Goal: Transaction & Acquisition: Purchase product/service

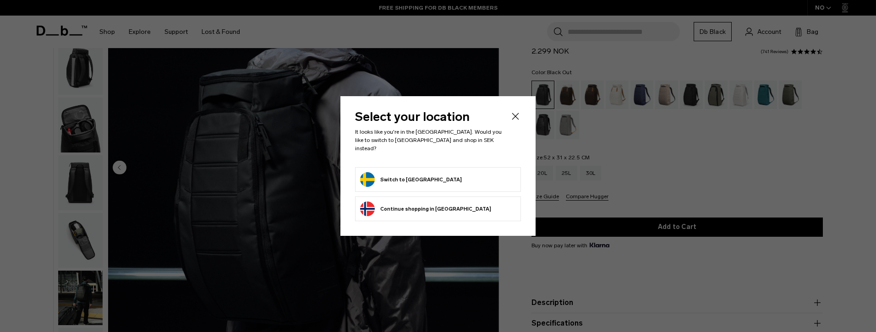
scroll to position [58, 0]
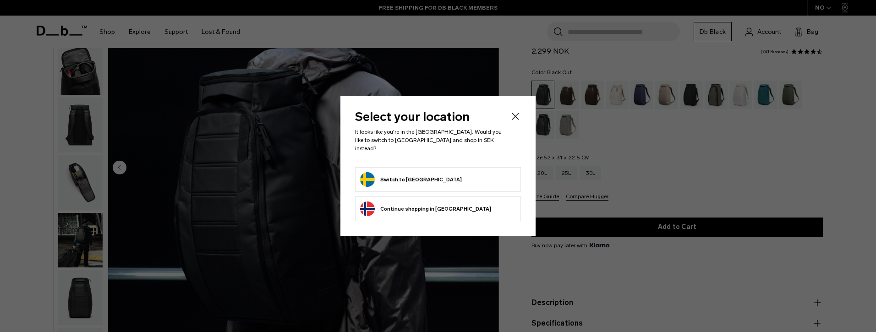
click at [450, 167] on li "Switch to Sweden" at bounding box center [438, 179] width 166 height 25
click at [457, 175] on form "Switch to Sweden" at bounding box center [438, 179] width 156 height 15
click at [384, 172] on button "Switch to Sweden" at bounding box center [411, 179] width 102 height 15
click at [408, 174] on button "Switch to Sweden" at bounding box center [411, 179] width 102 height 15
click at [371, 167] on li "Switch to Sweden" at bounding box center [438, 179] width 166 height 25
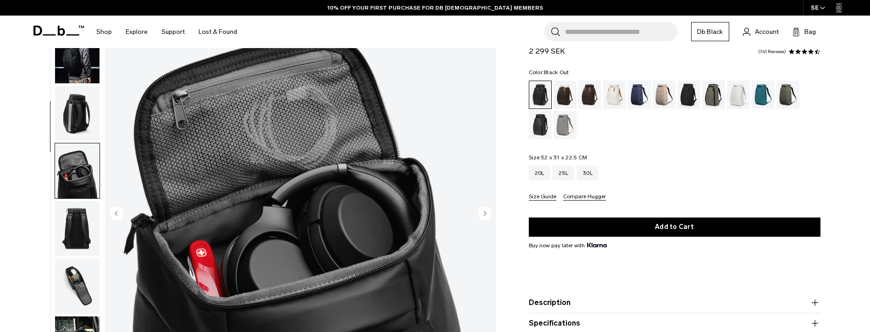
scroll to position [144, 0]
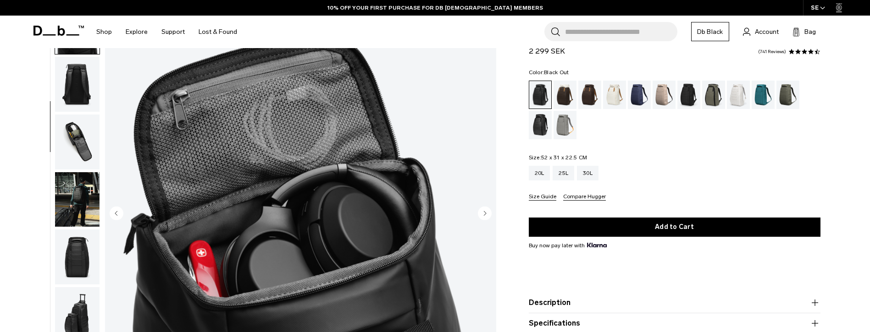
click at [77, 158] on img "button" at bounding box center [77, 142] width 44 height 55
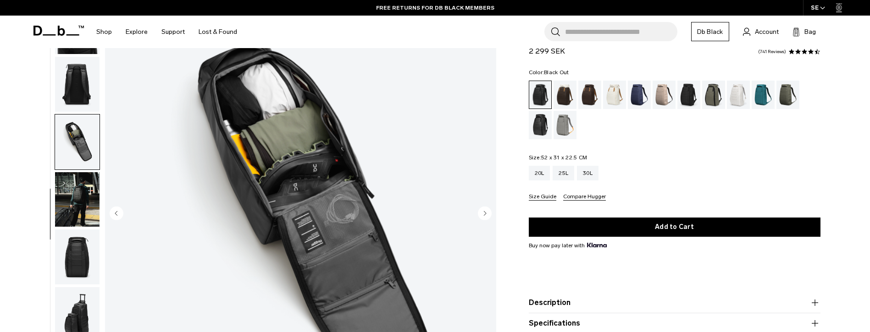
scroll to position [0, 0]
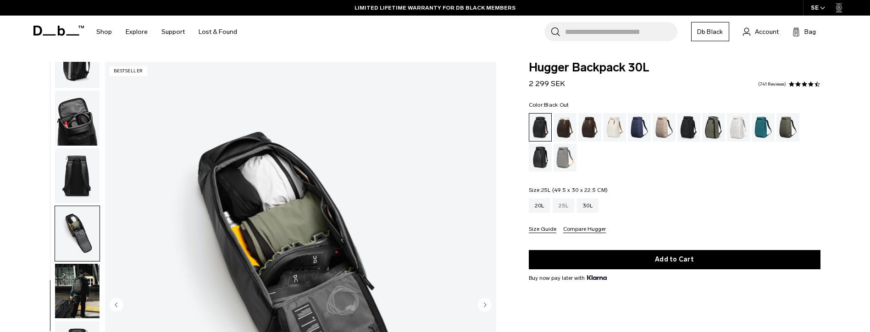
click at [559, 205] on div "25L" at bounding box center [563, 205] width 22 height 15
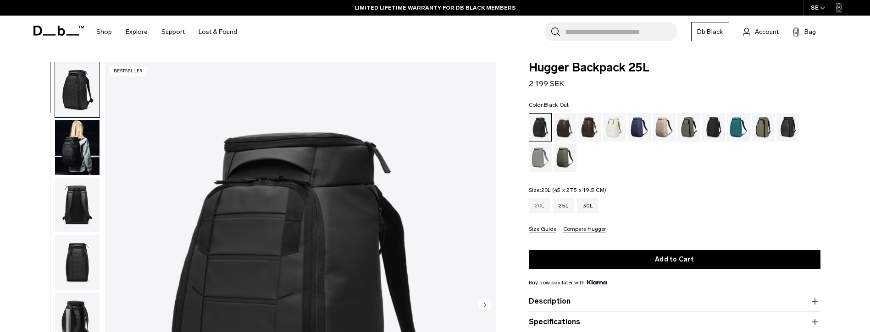
click at [543, 204] on div "20L" at bounding box center [540, 205] width 22 height 15
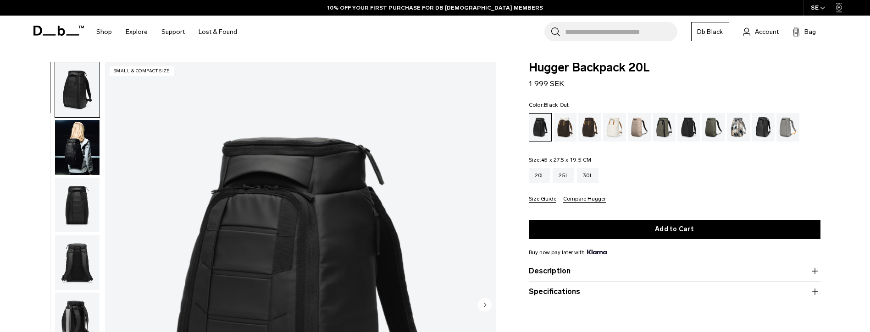
scroll to position [183, 0]
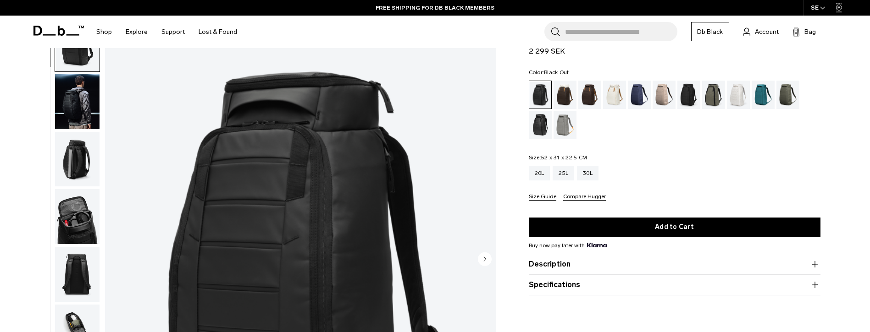
scroll to position [183, 0]
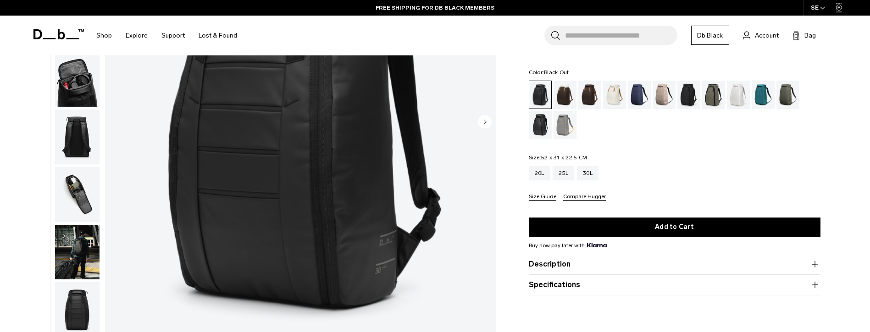
click at [75, 254] on img "button" at bounding box center [77, 252] width 44 height 55
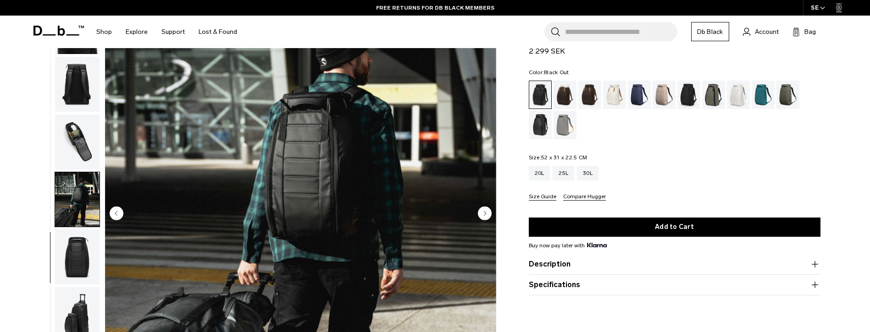
scroll to position [0, 0]
